Goal: Task Accomplishment & Management: Manage account settings

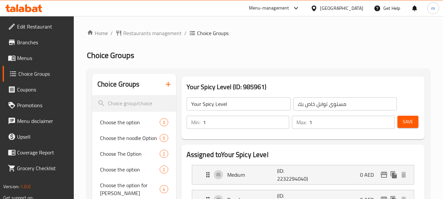
scroll to position [3, 0]
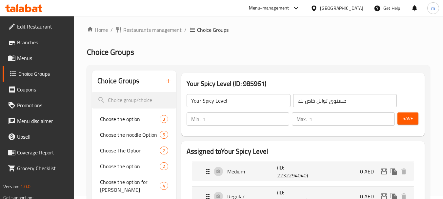
click at [7, 3] on div at bounding box center [24, 8] width 48 height 13
click at [32, 10] on icon at bounding box center [23, 8] width 37 height 8
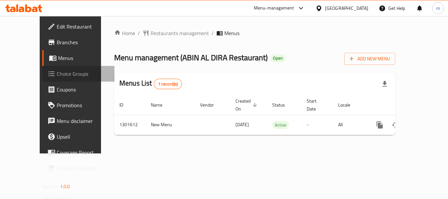
click at [57, 75] on span "Choice Groups" at bounding box center [83, 74] width 52 height 8
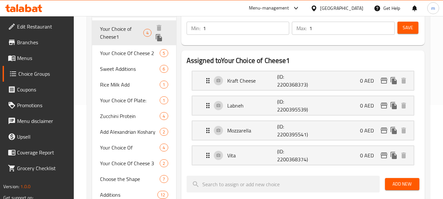
scroll to position [110, 0]
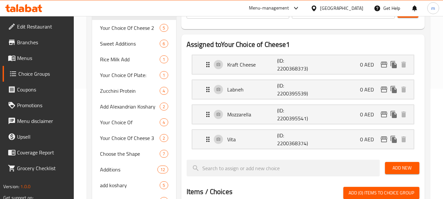
click at [34, 10] on icon at bounding box center [35, 10] width 6 height 6
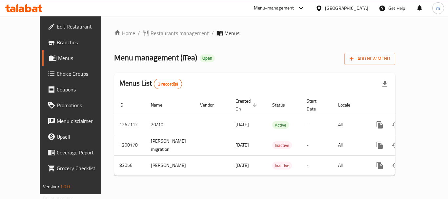
click at [57, 75] on span "Choice Groups" at bounding box center [83, 74] width 52 height 8
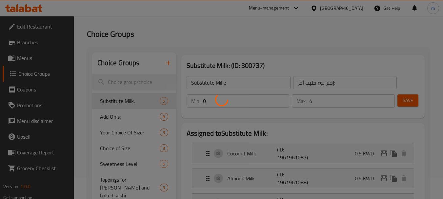
scroll to position [33, 0]
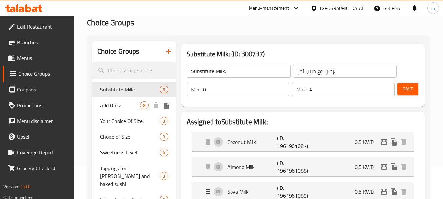
click at [137, 106] on span "Add On's:" at bounding box center [120, 105] width 40 height 8
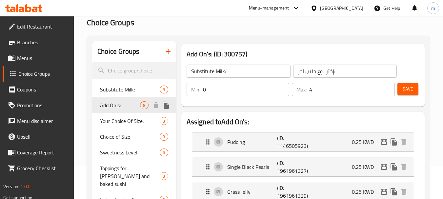
type input "Add On's:"
type input "إختيارك من الإضافات:"
type input "8"
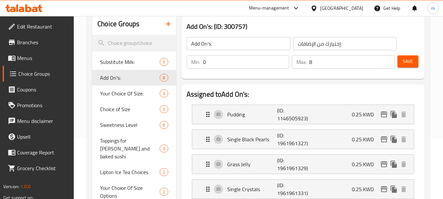
scroll to position [0, 0]
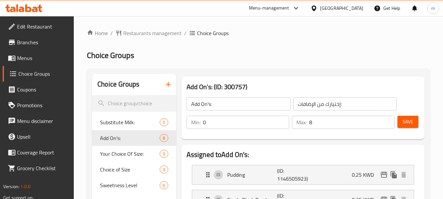
click at [33, 5] on icon at bounding box center [23, 8] width 37 height 8
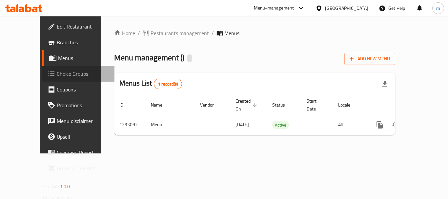
click at [57, 73] on span "Choice Groups" at bounding box center [83, 74] width 52 height 8
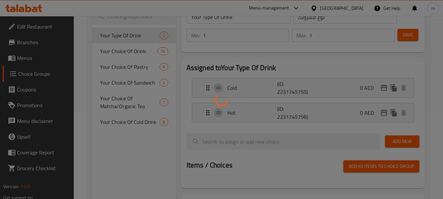
scroll to position [98, 0]
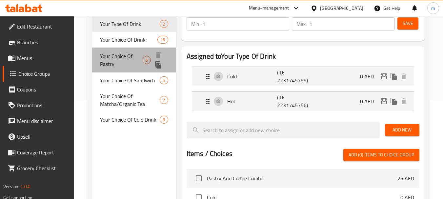
click at [116, 56] on span "Your Choice Of Pastry" at bounding box center [121, 60] width 42 height 16
type input "Your Choice Of Pastry"
type input "اختيارك من معجنات"
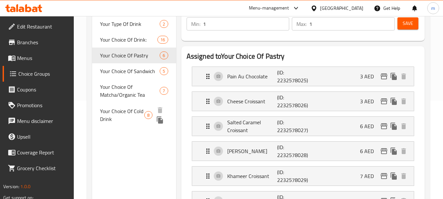
click at [122, 112] on span "Your Choice Of Cold Drink" at bounding box center [122, 115] width 44 height 16
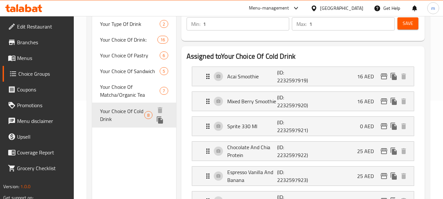
type input "Your Choice Of Cold Drink"
type input "اختيارك من مشروب بارد"
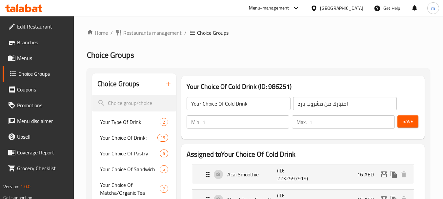
scroll to position [0, 0]
